Goal: Information Seeking & Learning: Learn about a topic

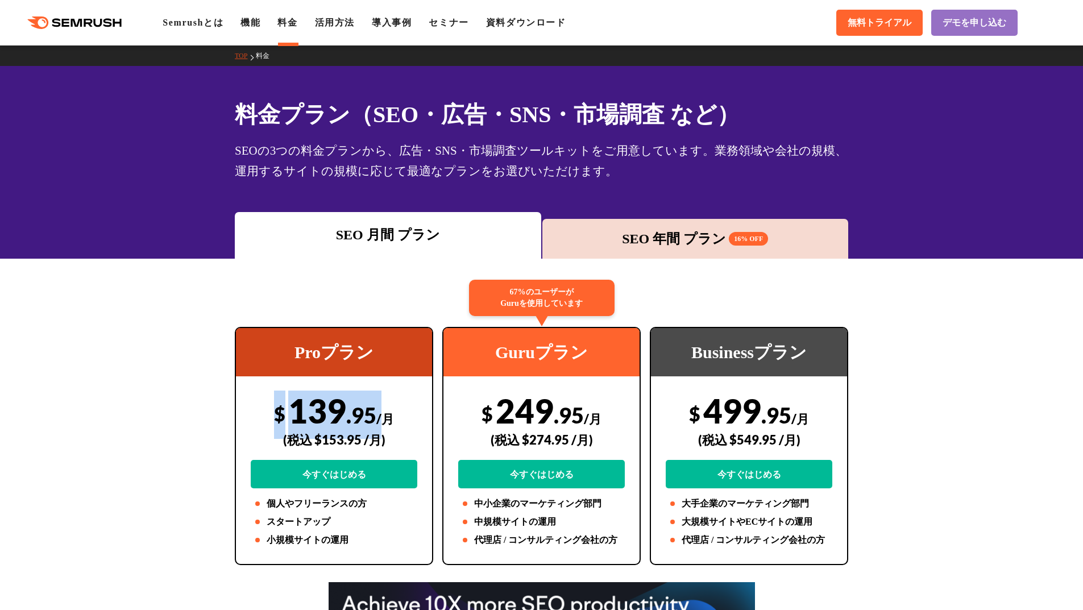
drag, startPoint x: 0, startPoint y: 0, endPoint x: 382, endPoint y: 411, distance: 561.3
click at [384, 411] on div "$ 139 .95 /月 (税込 $153.95 /月) 今すぐはじめる" at bounding box center [334, 439] width 167 height 98
click at [375, 411] on span ".95" at bounding box center [361, 415] width 30 height 26
drag, startPoint x: 322, startPoint y: 442, endPoint x: 355, endPoint y: 442, distance: 32.4
click at [359, 442] on div "(税込 $153.95 /月)" at bounding box center [334, 439] width 167 height 40
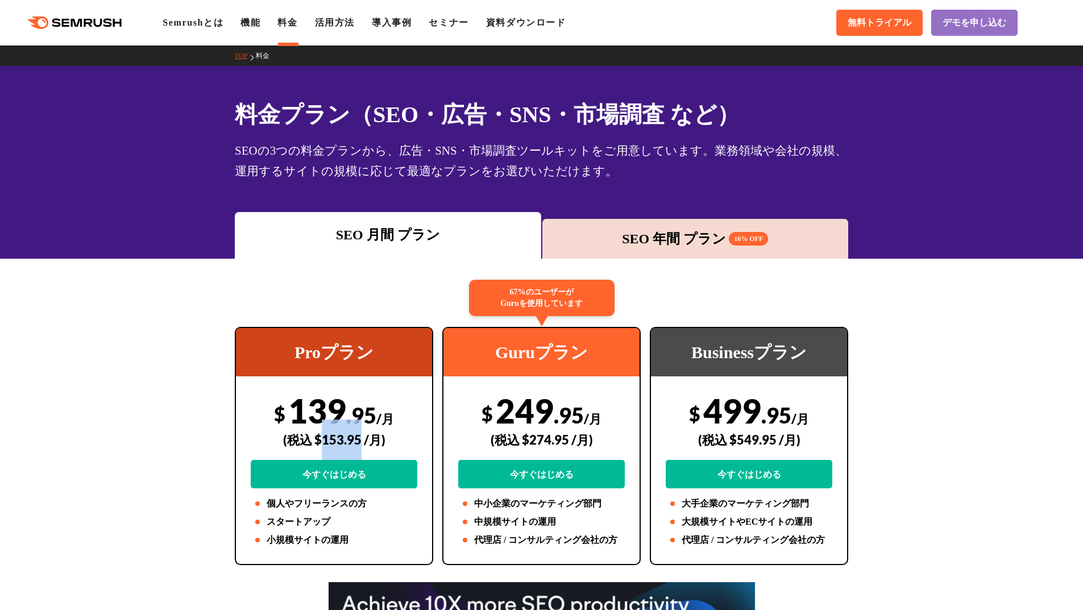
drag, startPoint x: 352, startPoint y: 442, endPoint x: 330, endPoint y: 436, distance: 22.7
click at [330, 436] on div "(税込 $153.95 /月)" at bounding box center [334, 439] width 167 height 40
drag, startPoint x: 310, startPoint y: 442, endPoint x: 355, endPoint y: 440, distance: 45.5
click at [357, 440] on div "(税込 $153.95 /月)" at bounding box center [334, 439] width 167 height 40
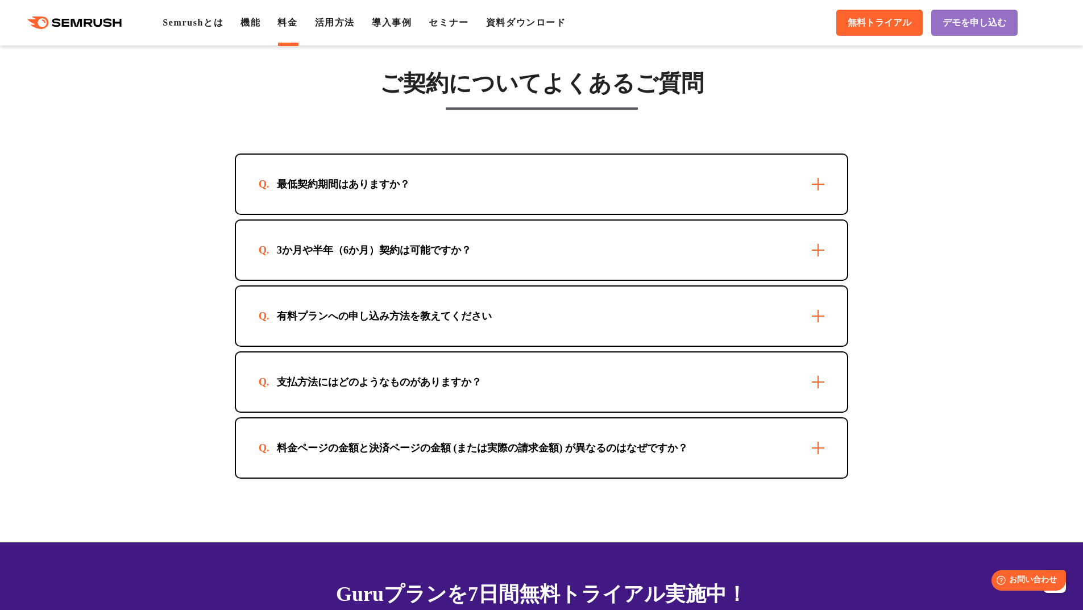
scroll to position [3183, 0]
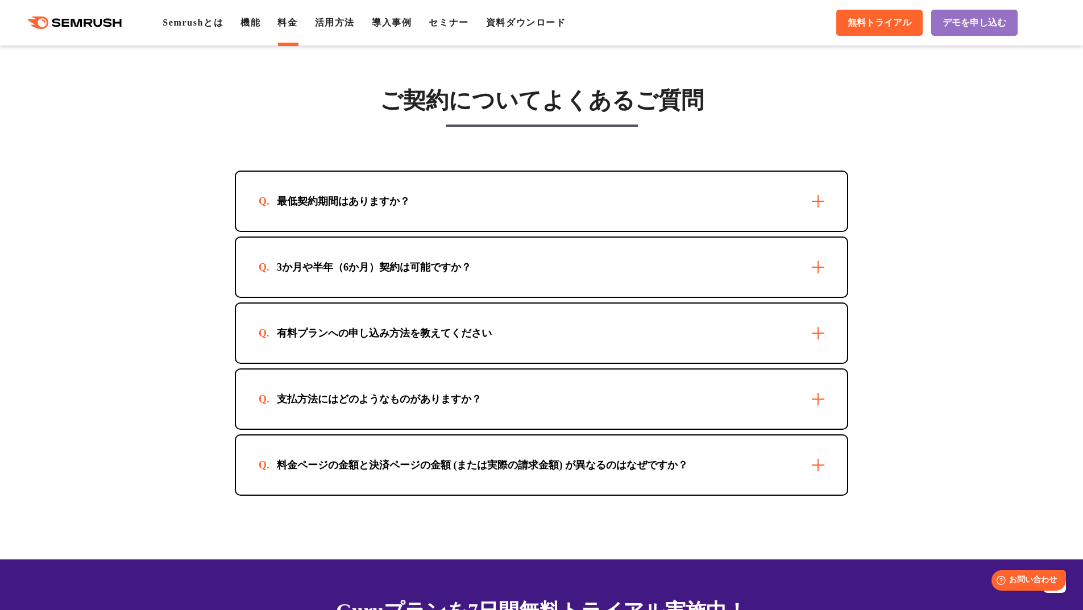
click at [458, 227] on div "最低契約期間はありますか？" at bounding box center [541, 201] width 611 height 59
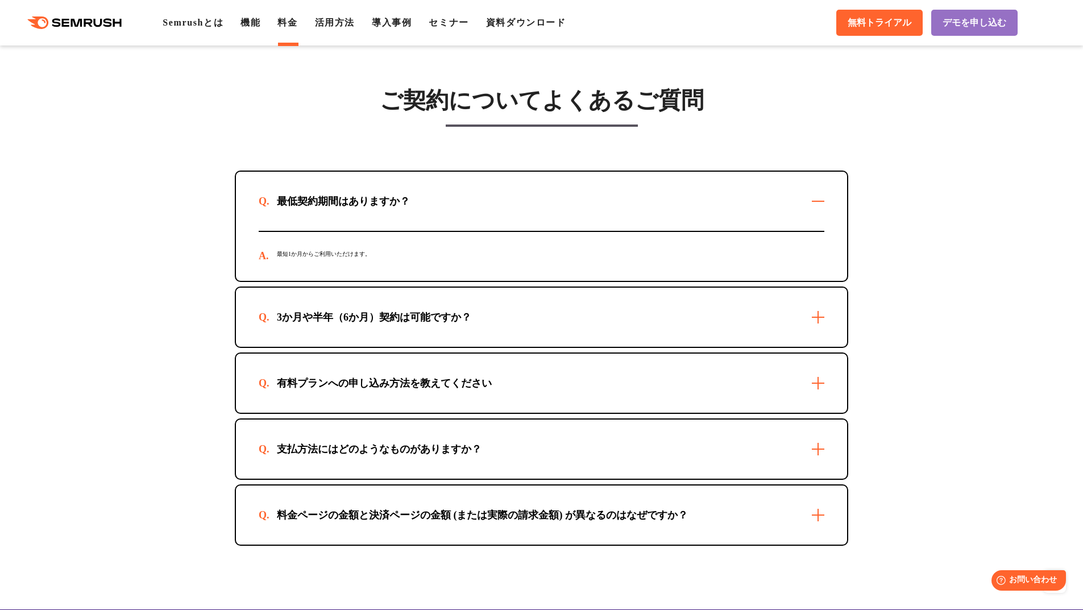
click at [467, 324] on div "3か月や半年（6か月）契約は可能ですか？" at bounding box center [374, 317] width 231 height 14
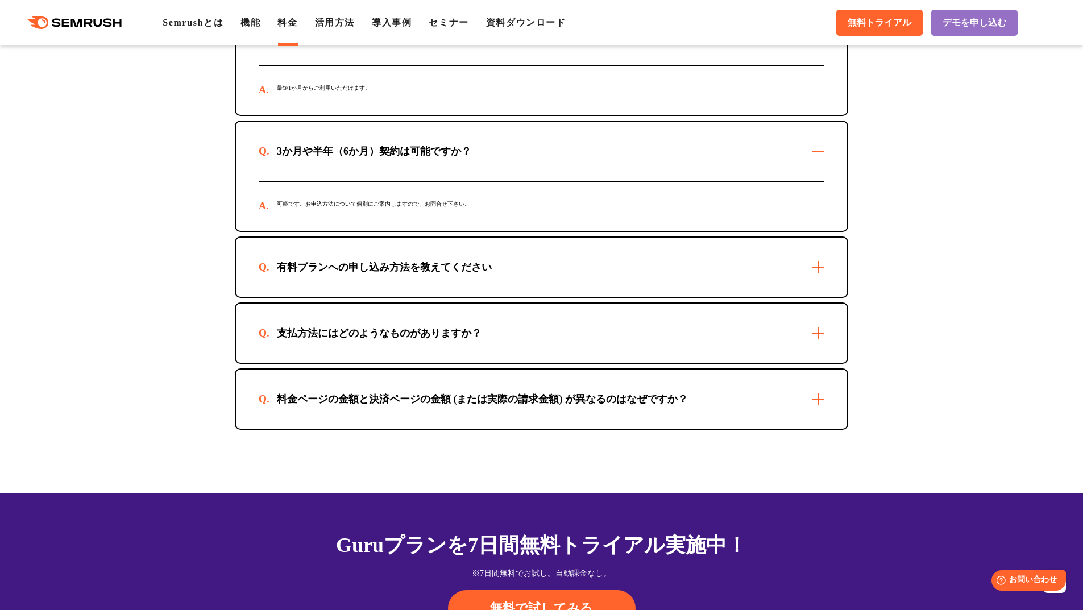
scroll to position [3353, 0]
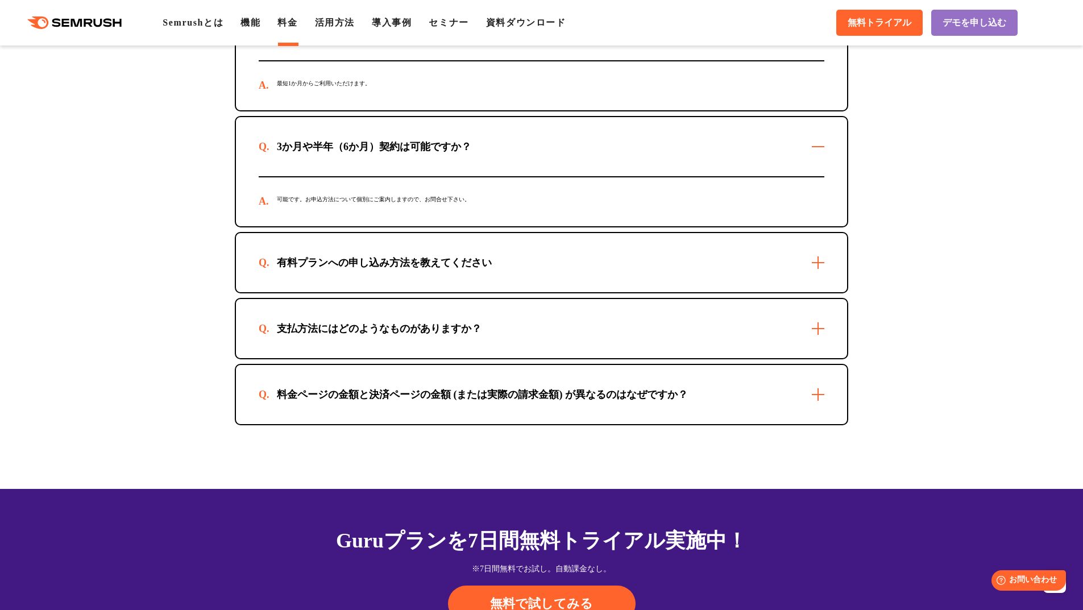
click at [450, 268] on div "有料プランへの申し込み方法を教えてください" at bounding box center [541, 262] width 611 height 59
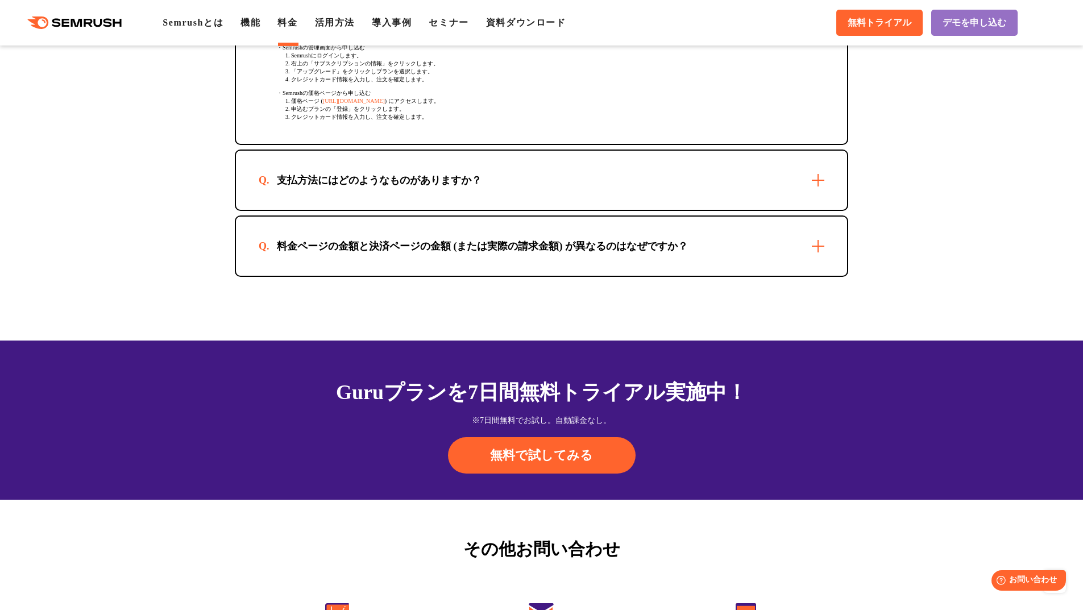
scroll to position [3637, 0]
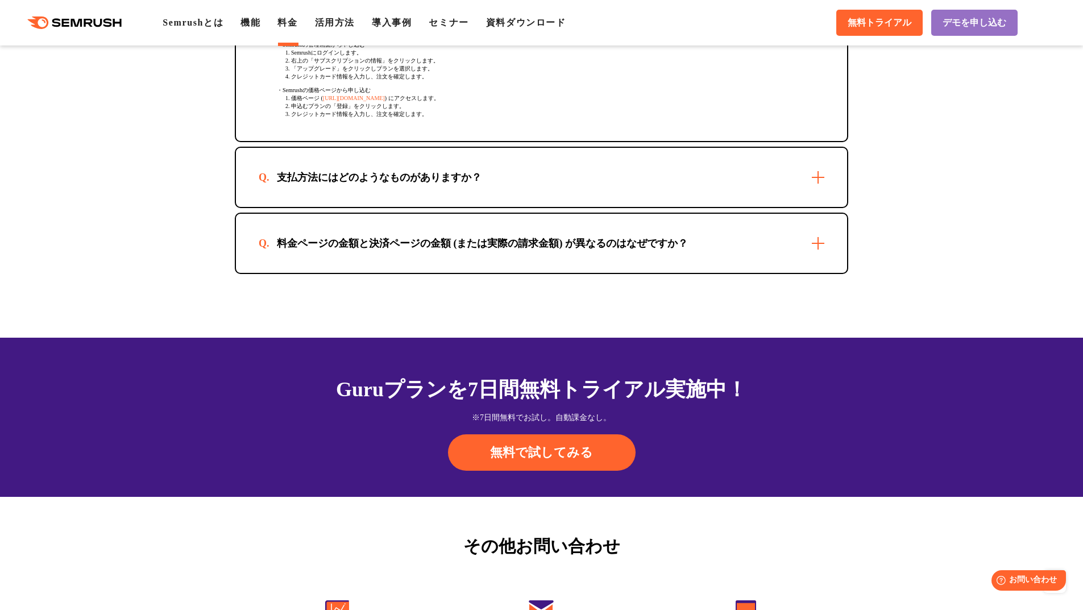
click at [421, 184] on div "支払方法にはどのようなものがありますか？" at bounding box center [379, 177] width 241 height 14
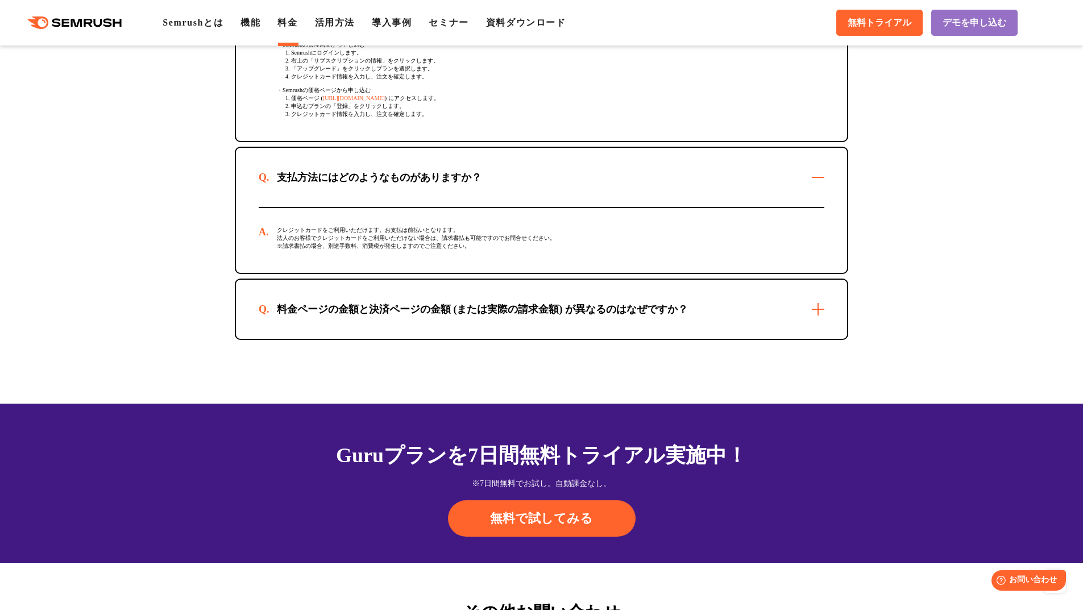
click at [401, 316] on div "料金ページの金額と決済ページの金額 (または実際の請求金額) が異なるのはなぜですか？" at bounding box center [482, 309] width 447 height 14
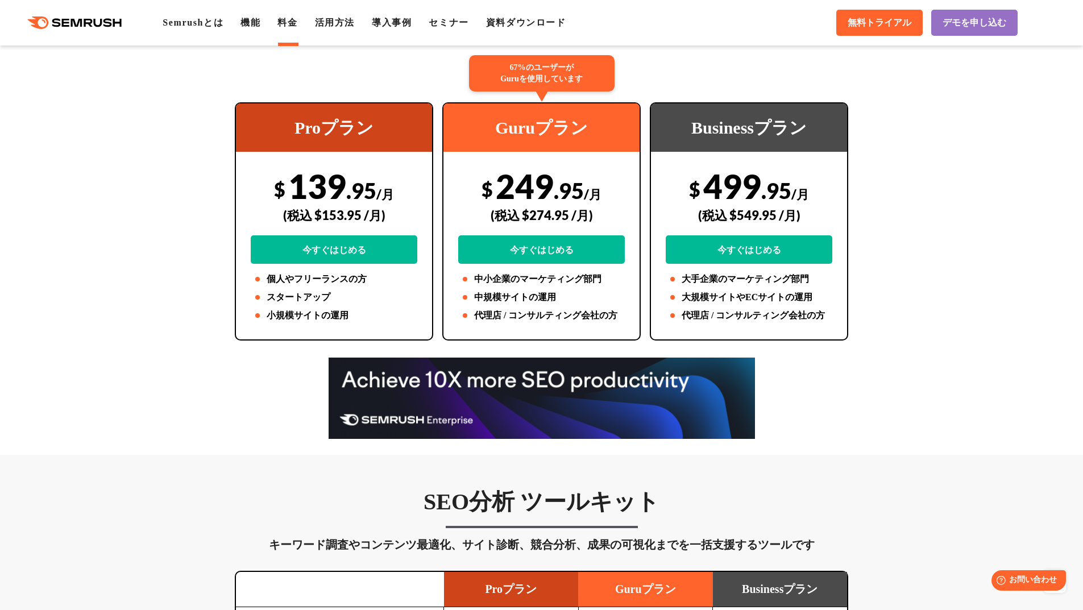
scroll to position [0, 0]
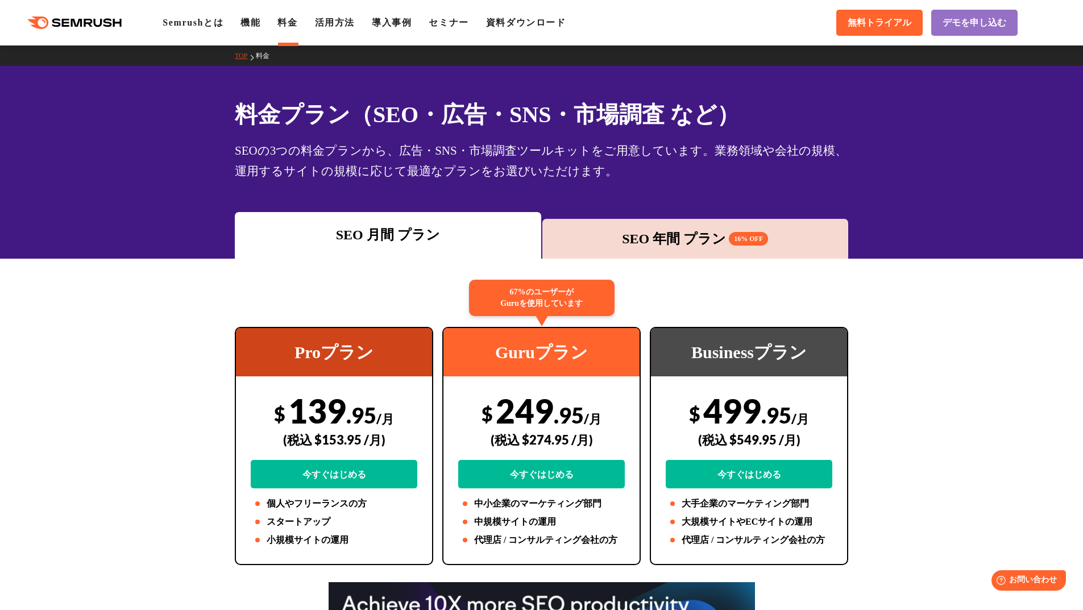
drag, startPoint x: 941, startPoint y: 199, endPoint x: 910, endPoint y: 107, distance: 97.6
click at [671, 246] on div "SEO 年間 プラン 16% OFF" at bounding box center [695, 238] width 295 height 20
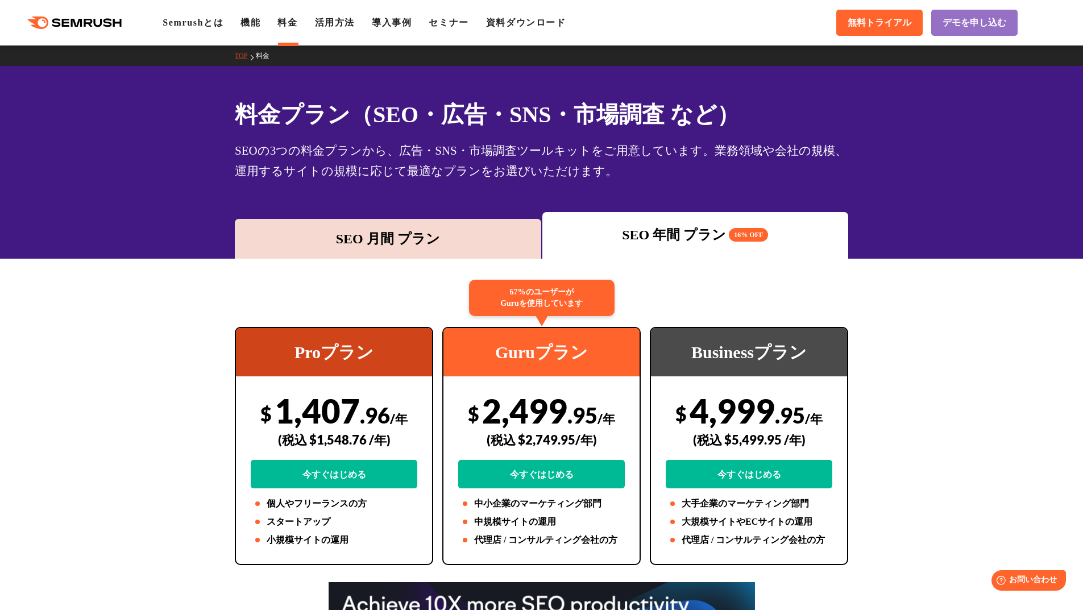
click at [440, 226] on div "SEO 月間 プラン" at bounding box center [388, 239] width 306 height 40
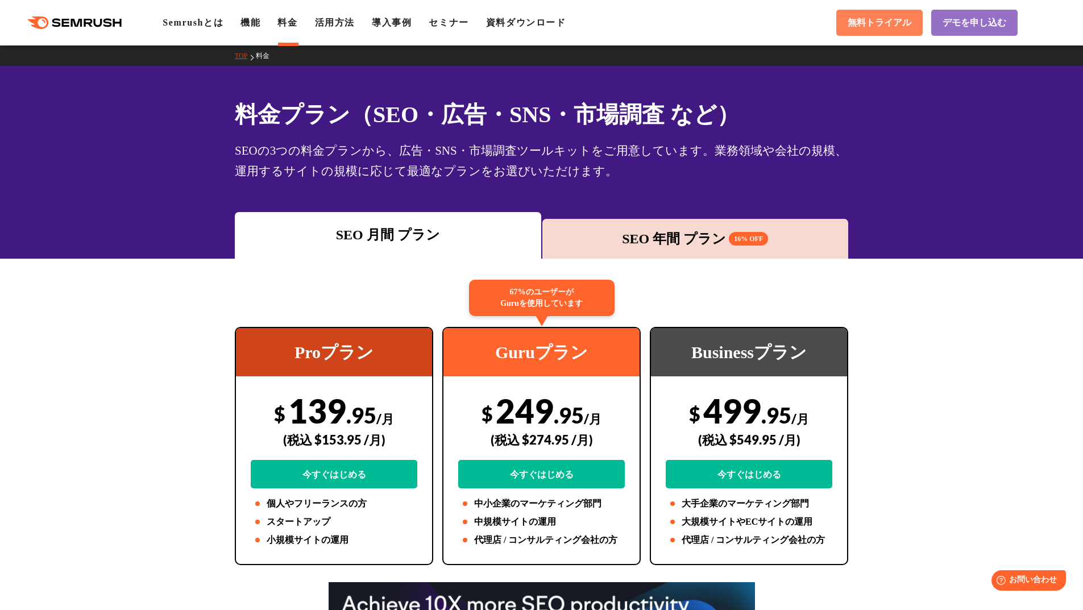
click at [892, 21] on span "無料トライアル" at bounding box center [879, 23] width 64 height 12
drag, startPoint x: 910, startPoint y: 368, endPoint x: 809, endPoint y: 142, distance: 247.8
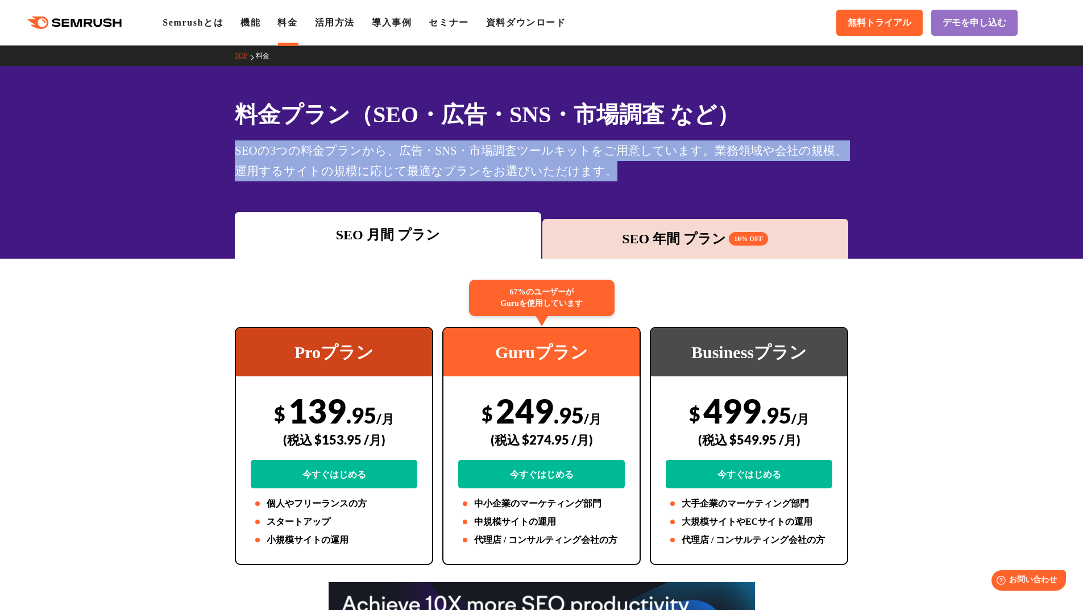
drag, startPoint x: 236, startPoint y: 151, endPoint x: 584, endPoint y: 160, distance: 347.9
click at [610, 164] on div "SEOの3つの料金プランから、広告・SNS・市場調査ツールキットをご用意しています。業務領域や会社の規模、運用するサイトの規模に応じて最適なプランをお選びいた…" at bounding box center [541, 160] width 613 height 41
copy div "SEOの3つの料金プランから、広告・SNS・市場調査ツールキットをご用意しています。業務領域や会社の規模、運用するサイトの規模に応じて最適なプランをお選びいた…"
click at [559, 173] on div "SEOの3つの料金プランから、広告・SNS・市場調査ツールキットをご用意しています。業務領域や会社の規模、運用するサイトの規模に応じて最適なプランをお選びいた…" at bounding box center [541, 160] width 613 height 41
click at [92, 20] on icon at bounding box center [89, 23] width 9 height 8
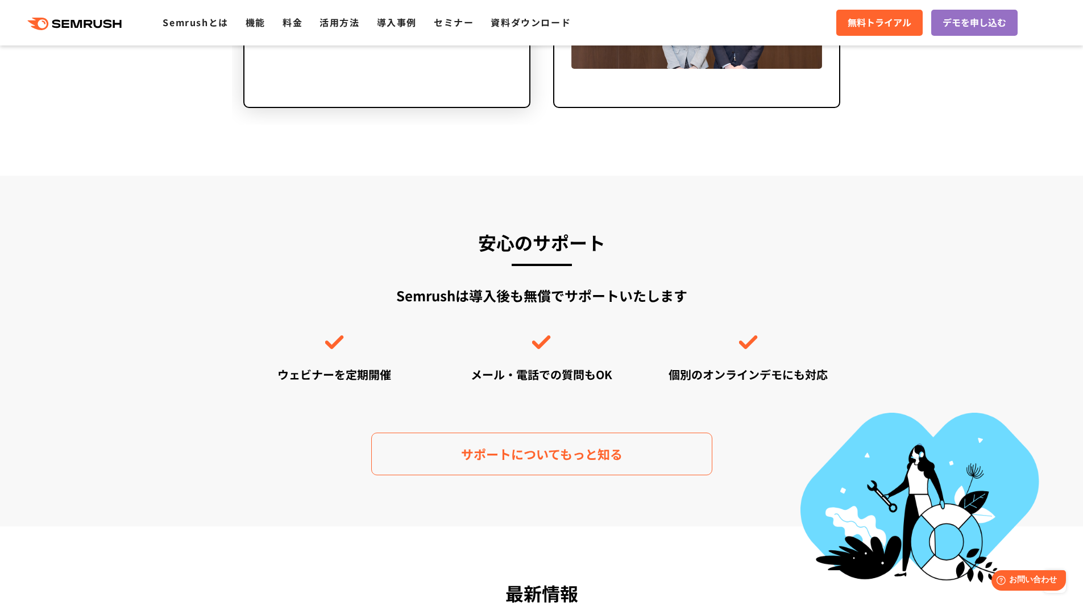
scroll to position [2898, 0]
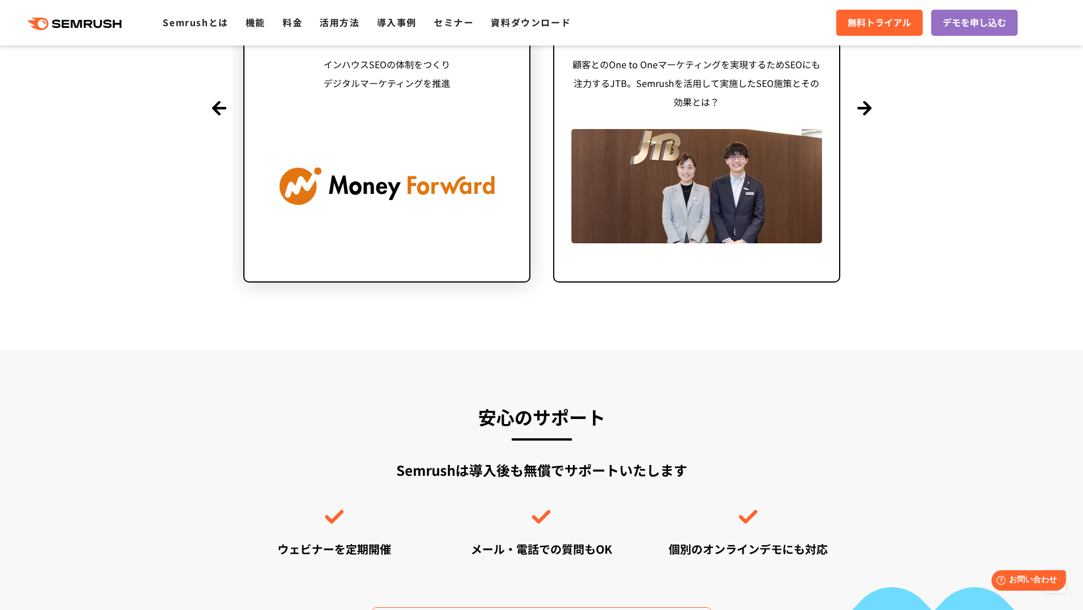
click at [369, 211] on img at bounding box center [386, 186] width 251 height 114
